Goal: Information Seeking & Learning: Learn about a topic

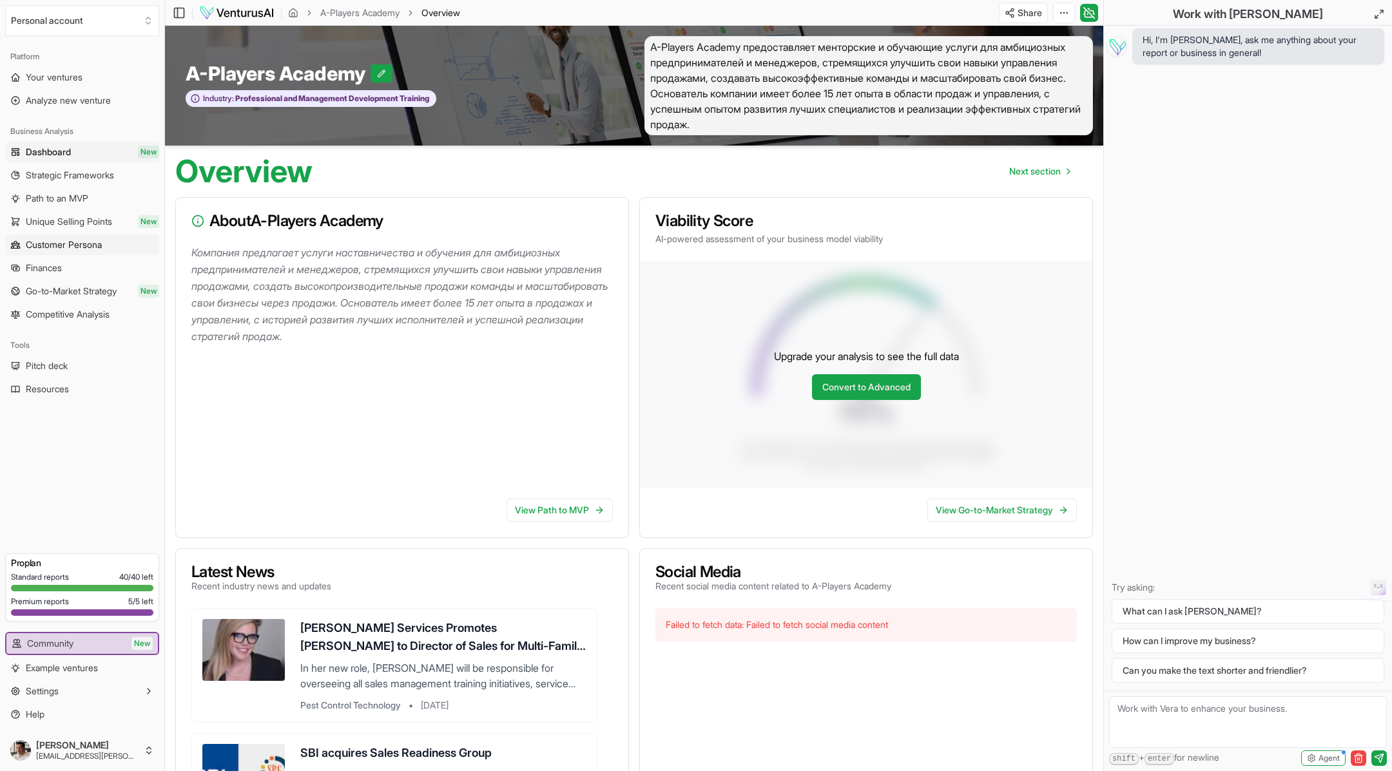
click at [75, 242] on span "Customer Persona" at bounding box center [64, 244] width 76 height 13
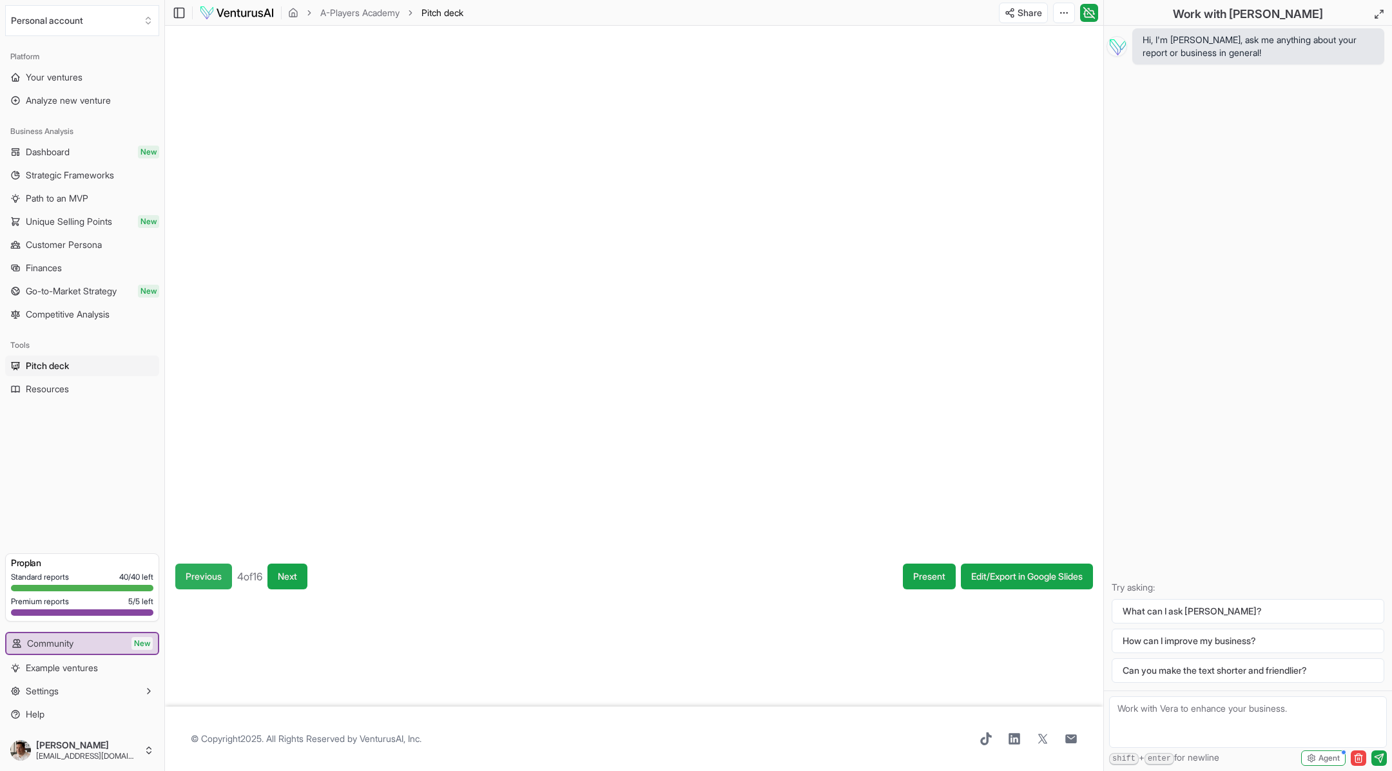
click at [211, 579] on button "Previous" at bounding box center [203, 577] width 57 height 26
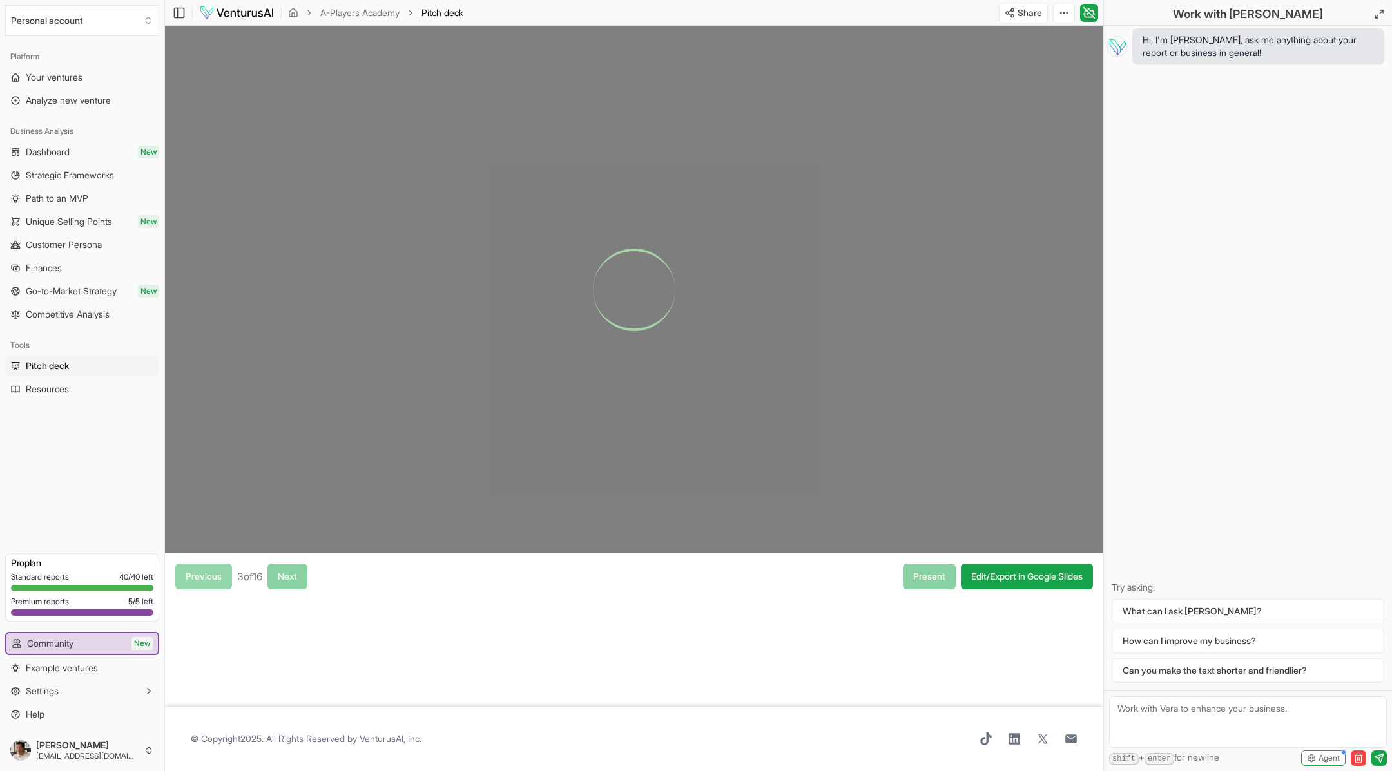
click at [211, 579] on div "Previous 3 of 16 Next" at bounding box center [241, 577] width 132 height 26
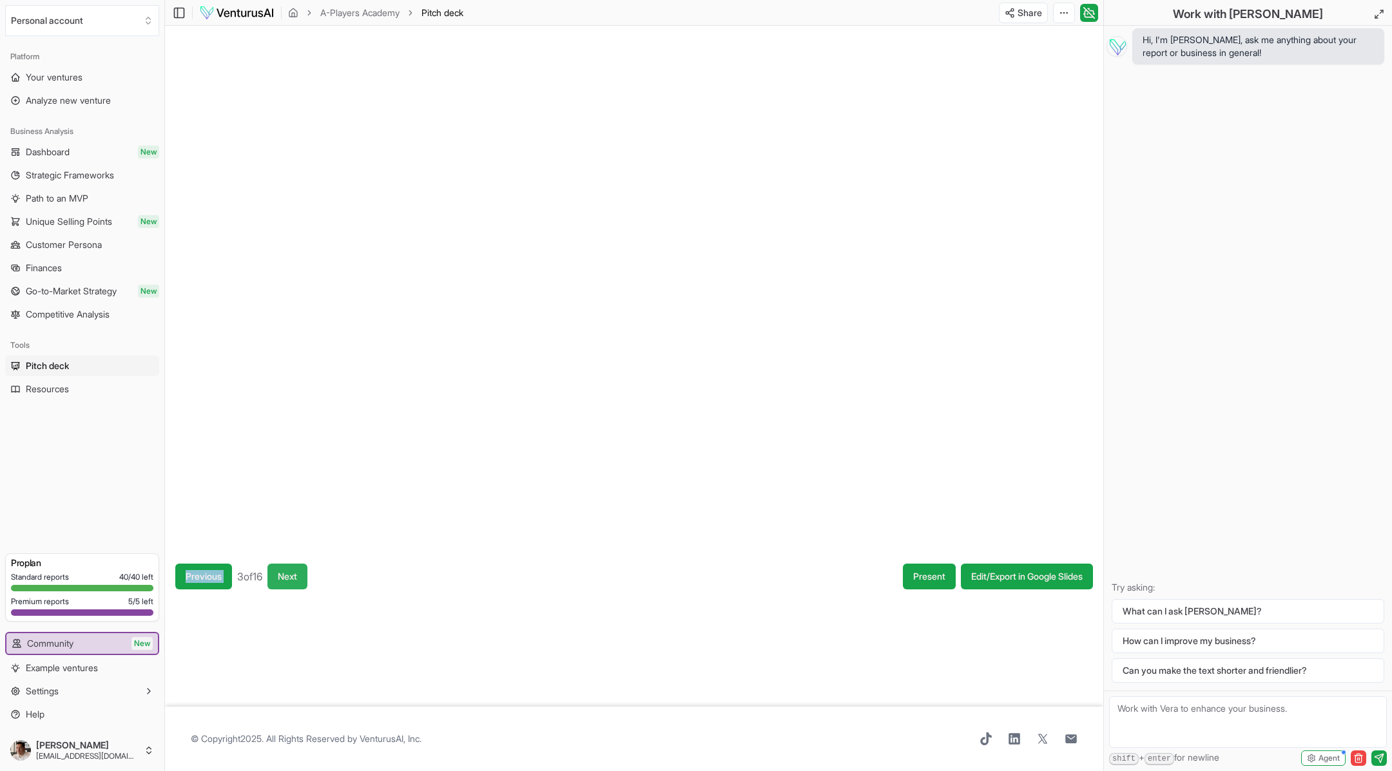
click at [287, 581] on button "Next" at bounding box center [287, 577] width 40 height 26
click at [287, 579] on div "Previous 3 of 16 Next" at bounding box center [241, 577] width 132 height 26
